Goal: Task Accomplishment & Management: Complete application form

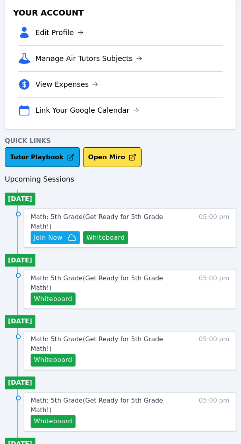
scroll to position [249, 0]
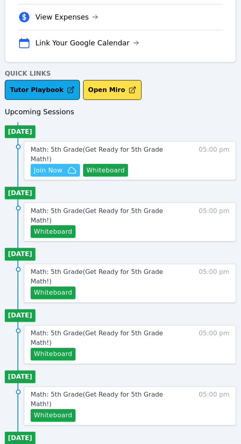
click at [53, 166] on span "Join Now" at bounding box center [48, 171] width 29 height 10
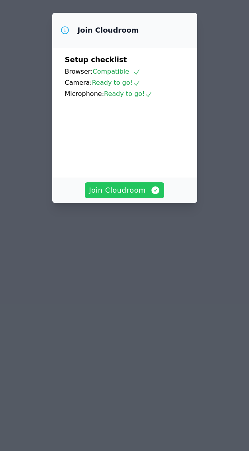
click at [134, 196] on span "Join Cloudroom" at bounding box center [124, 190] width 71 height 11
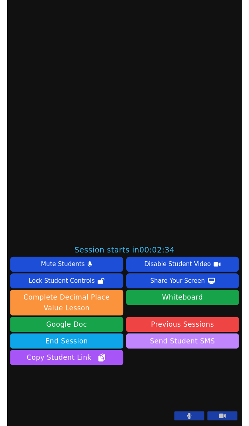
scroll to position [267, 0]
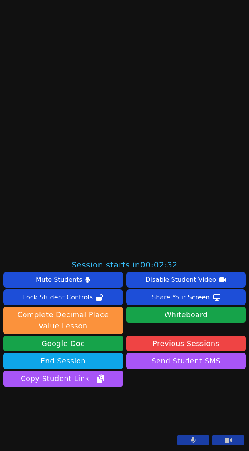
click at [191, 441] on icon at bounding box center [193, 440] width 4 height 6
click at [225, 443] on icon at bounding box center [228, 440] width 7 height 6
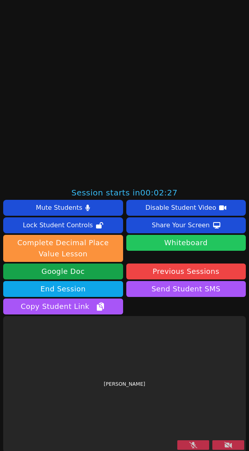
click at [193, 242] on button "Whiteboard" at bounding box center [186, 243] width 120 height 16
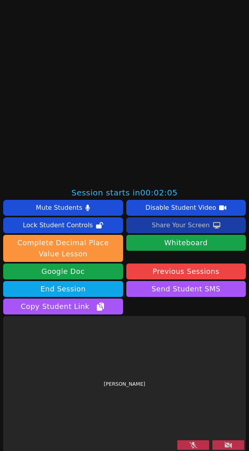
click at [164, 224] on div "Share Your Screen" at bounding box center [181, 225] width 58 height 13
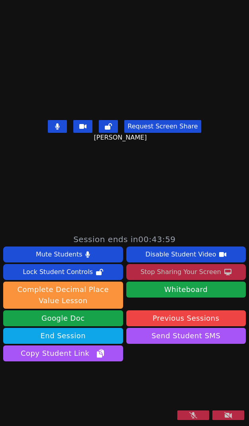
click at [189, 416] on icon at bounding box center [193, 415] width 8 height 6
click at [224, 414] on icon at bounding box center [228, 415] width 8 height 6
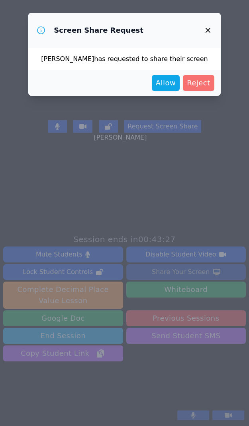
click at [208, 89] on button "Reject" at bounding box center [198, 83] width 31 height 16
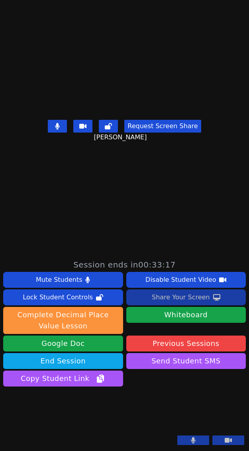
click at [186, 291] on div "Share Your Screen" at bounding box center [181, 297] width 58 height 13
click at [178, 291] on div "Share Your Screen" at bounding box center [181, 297] width 58 height 13
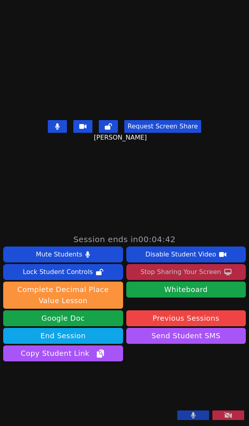
click at [192, 415] on button at bounding box center [193, 415] width 32 height 10
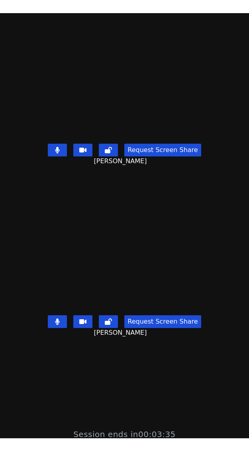
scroll to position [0, 0]
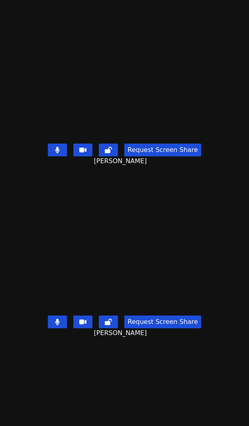
click at [48, 315] on button at bounding box center [57, 321] width 19 height 13
click at [53, 318] on icon at bounding box center [57, 321] width 8 height 6
click at [51, 315] on button at bounding box center [57, 321] width 19 height 13
click at [53, 318] on icon at bounding box center [57, 321] width 8 height 6
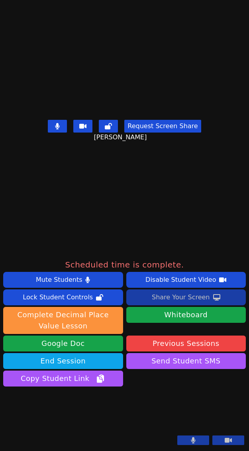
scroll to position [267, 0]
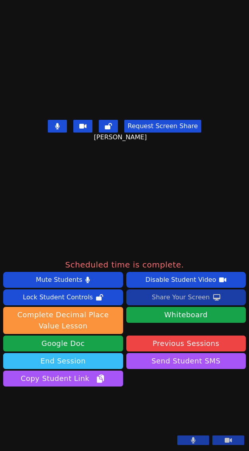
click at [92, 353] on button "End Session" at bounding box center [63, 361] width 120 height 16
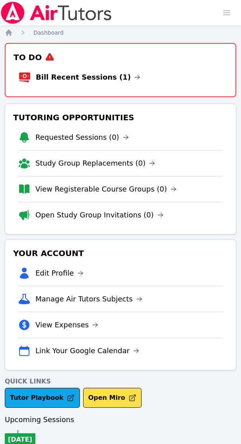
scroll to position [298, 0]
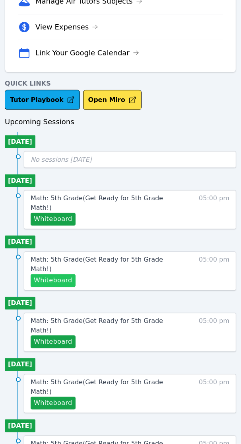
click at [55, 275] on button "Whiteboard" at bounding box center [53, 281] width 45 height 13
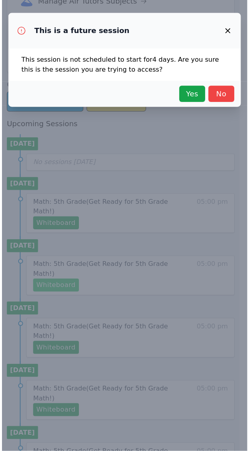
scroll to position [291, 0]
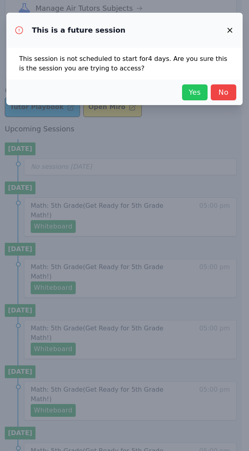
click at [194, 92] on span "Yes" at bounding box center [195, 92] width 18 height 11
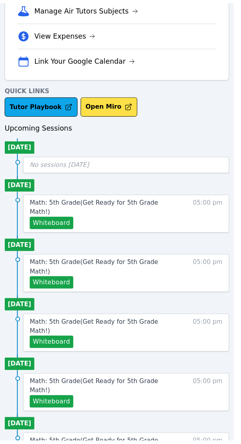
scroll to position [0, 0]
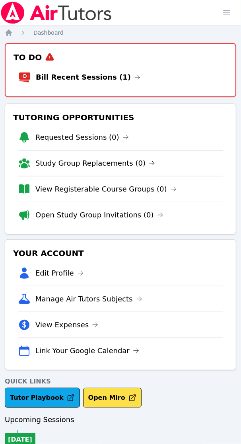
drag, startPoint x: 80, startPoint y: 78, endPoint x: 28, endPoint y: 63, distance: 54.0
click at [80, 78] on link "Bill Recent Sessions (1)" at bounding box center [88, 77] width 105 height 11
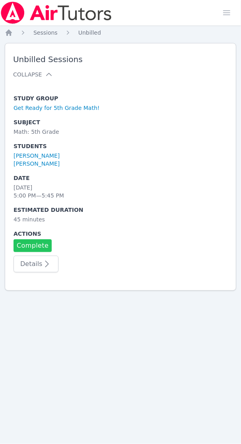
click at [37, 242] on link "Complete" at bounding box center [33, 245] width 38 height 13
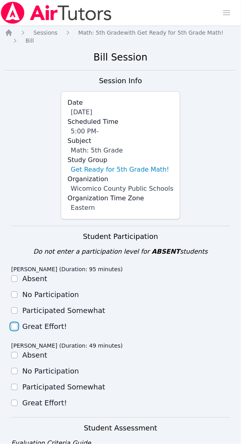
drag, startPoint x: 11, startPoint y: 329, endPoint x: 18, endPoint y: 331, distance: 7.9
click at [11, 329] on input "Great Effort!" at bounding box center [14, 327] width 6 height 6
checkbox input "true"
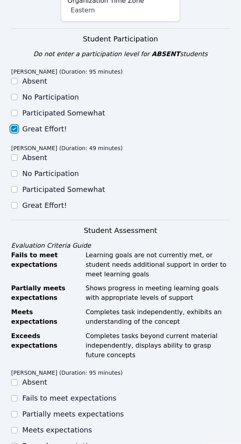
scroll to position [199, 0]
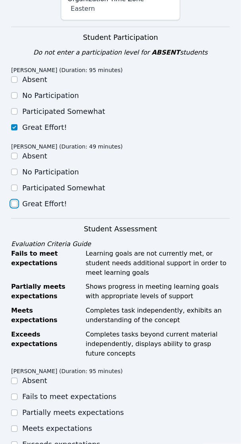
click at [13, 202] on input "Great Effort!" at bounding box center [14, 204] width 6 height 6
checkbox input "true"
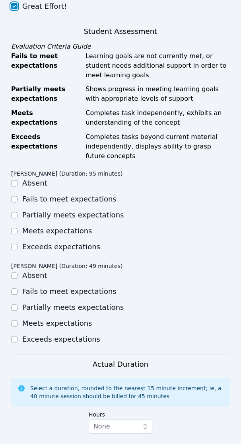
scroll to position [398, 0]
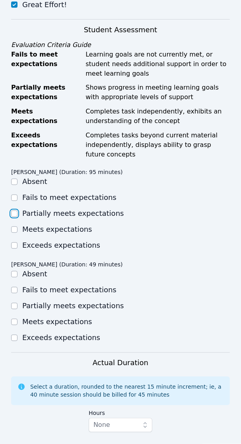
click at [14, 212] on input "Partially meets expectations" at bounding box center [14, 214] width 6 height 6
checkbox input "true"
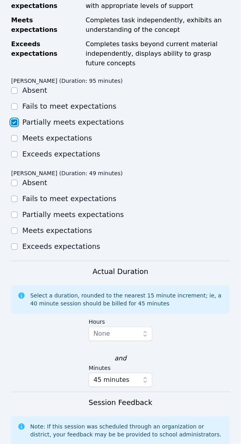
scroll to position [498, 0]
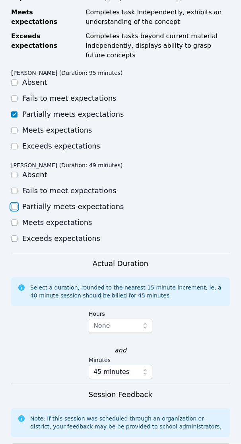
click at [15, 208] on input "Partially meets expectations" at bounding box center [14, 207] width 6 height 6
checkbox input "true"
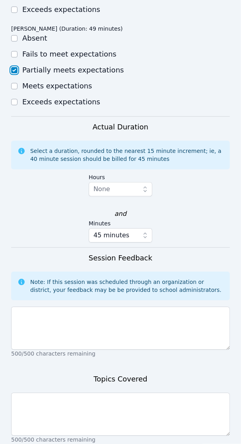
scroll to position [647, 0]
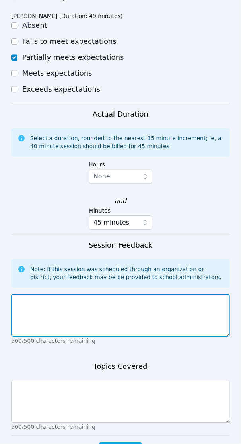
click at [36, 309] on textarea at bounding box center [120, 315] width 219 height 43
paste textarea "After warming up with a bellringer on multiples of 7, arrays, decimals, fractio…"
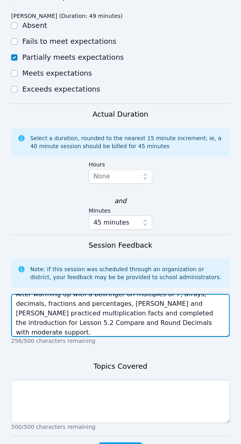
scroll to position [0, 0]
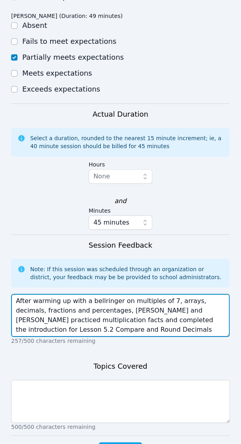
type textarea "After warming up with a bellringer on multiples of 7, arrays, decimals, fractio…"
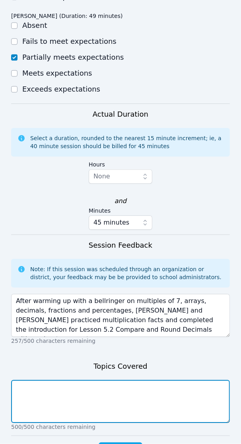
click at [60, 395] on textarea at bounding box center [120, 401] width 219 height 43
paste textarea "Multiples of 7, arrays, decimals, fractions, percentages, rounding, comparing"
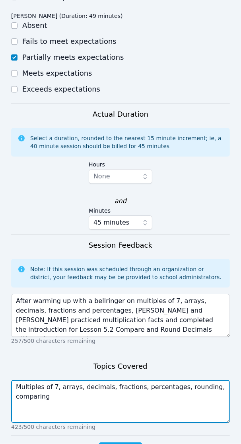
scroll to position [678, 0]
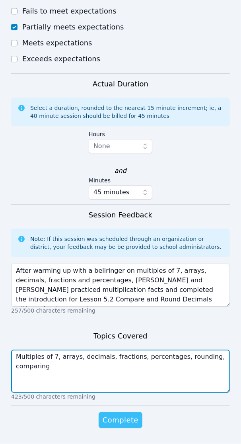
type textarea "Multiples of 7, arrays, decimals, fractions, percentages, rounding, comparing"
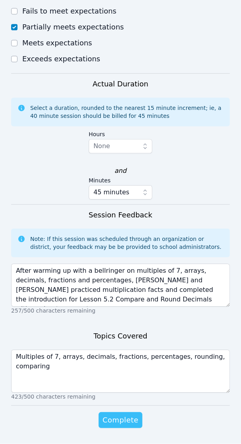
click at [120, 420] on span "Complete" at bounding box center [121, 420] width 36 height 11
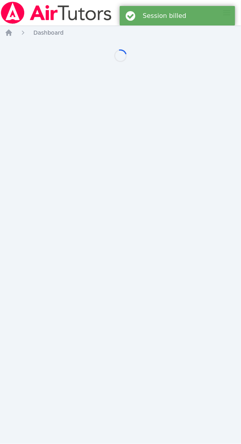
scroll to position [239, 0]
